Goal: Navigation & Orientation: Understand site structure

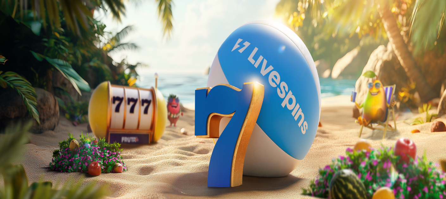
click at [31, 105] on span "Palkkiot" at bounding box center [25, 102] width 15 height 5
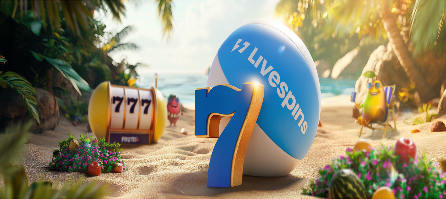
scroll to position [0, 0]
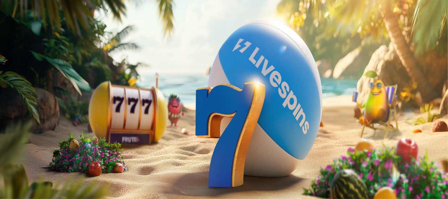
click at [5, 153] on span "close icon" at bounding box center [5, 153] width 0 height 0
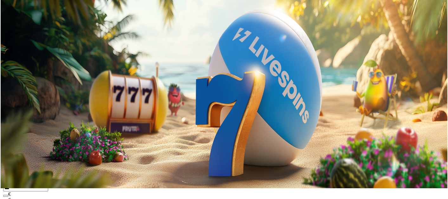
scroll to position [12, 0]
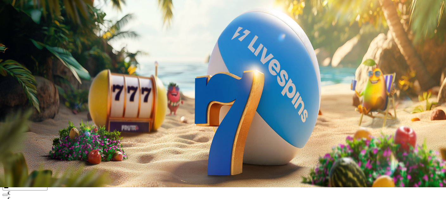
click at [113, 62] on img "Primary" at bounding box center [124, 51] width 22 height 22
click at [34, 71] on circle "Primary" at bounding box center [66, 38] width 65 height 65
click at [5, 115] on span "chevron-left icon" at bounding box center [5, 115] width 0 height 0
click at [35, 197] on span "Bonukset" at bounding box center [27, 199] width 18 height 5
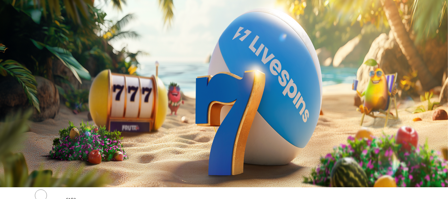
click at [5, 115] on span "chevron-left icon" at bounding box center [5, 115] width 0 height 0
click at [5, 142] on span "close icon" at bounding box center [5, 142] width 0 height 0
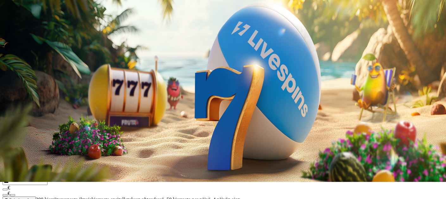
scroll to position [17, 0]
click at [36, 93] on span "Tarjoukset" at bounding box center [25, 90] width 21 height 5
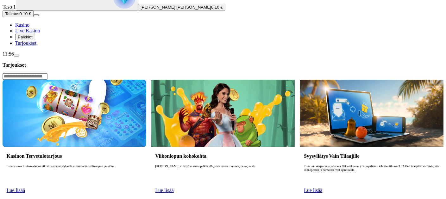
scroll to position [67, 0]
